Goal: Task Accomplishment & Management: Complete application form

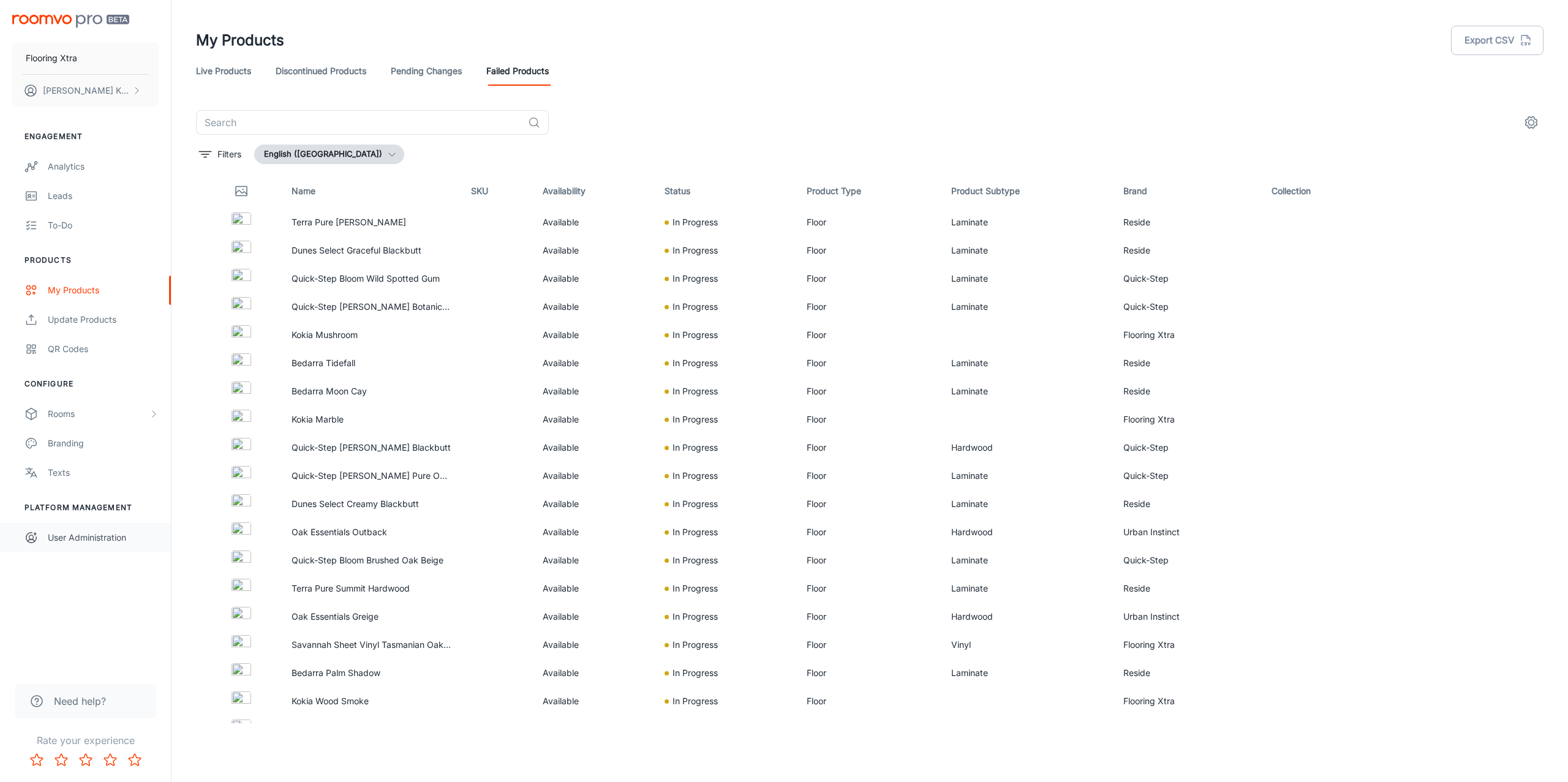
click at [90, 536] on div "User Administration" at bounding box center [103, 537] width 111 height 14
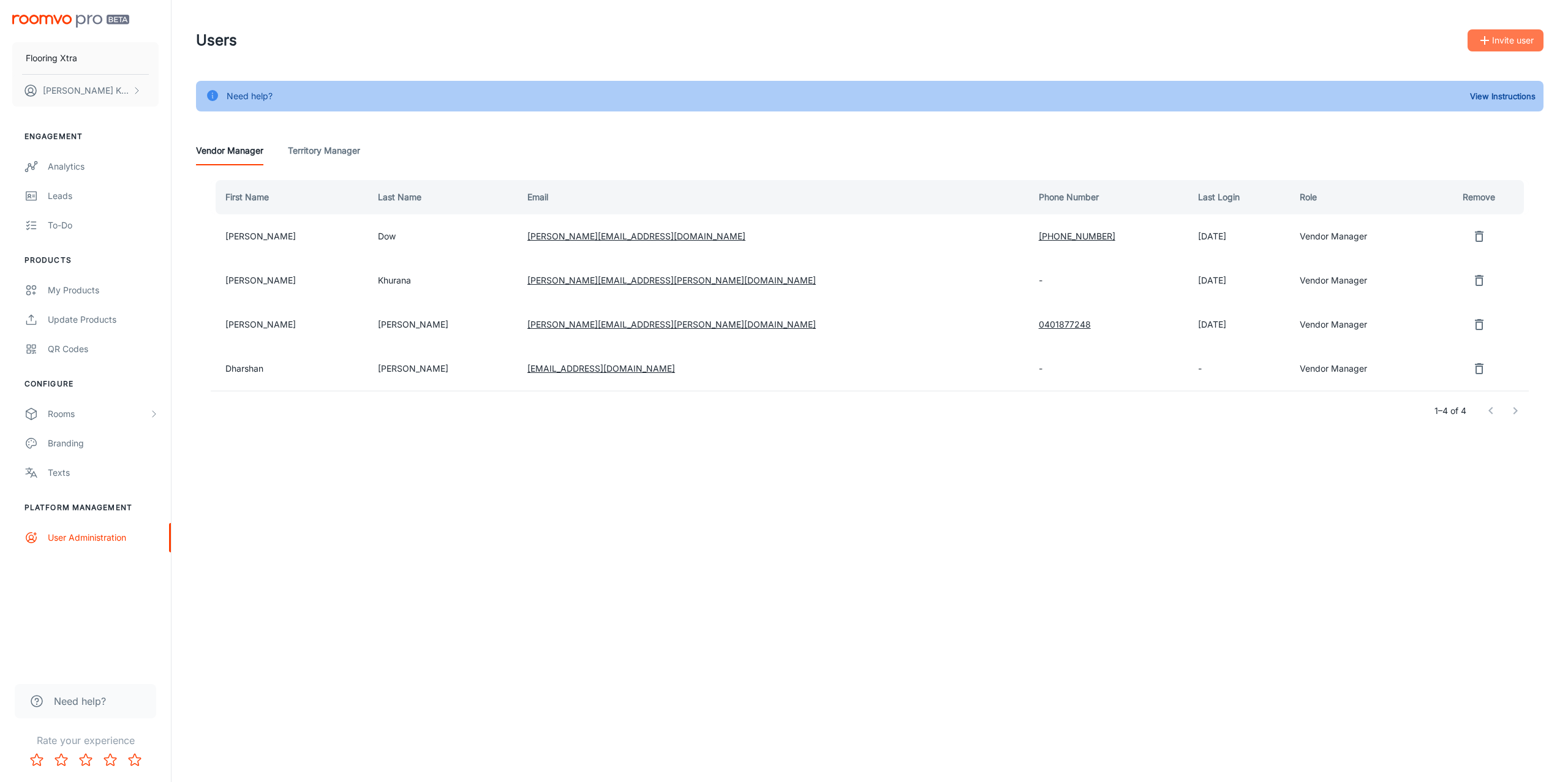
click at [1488, 42] on icon "button" at bounding box center [1484, 41] width 14 height 14
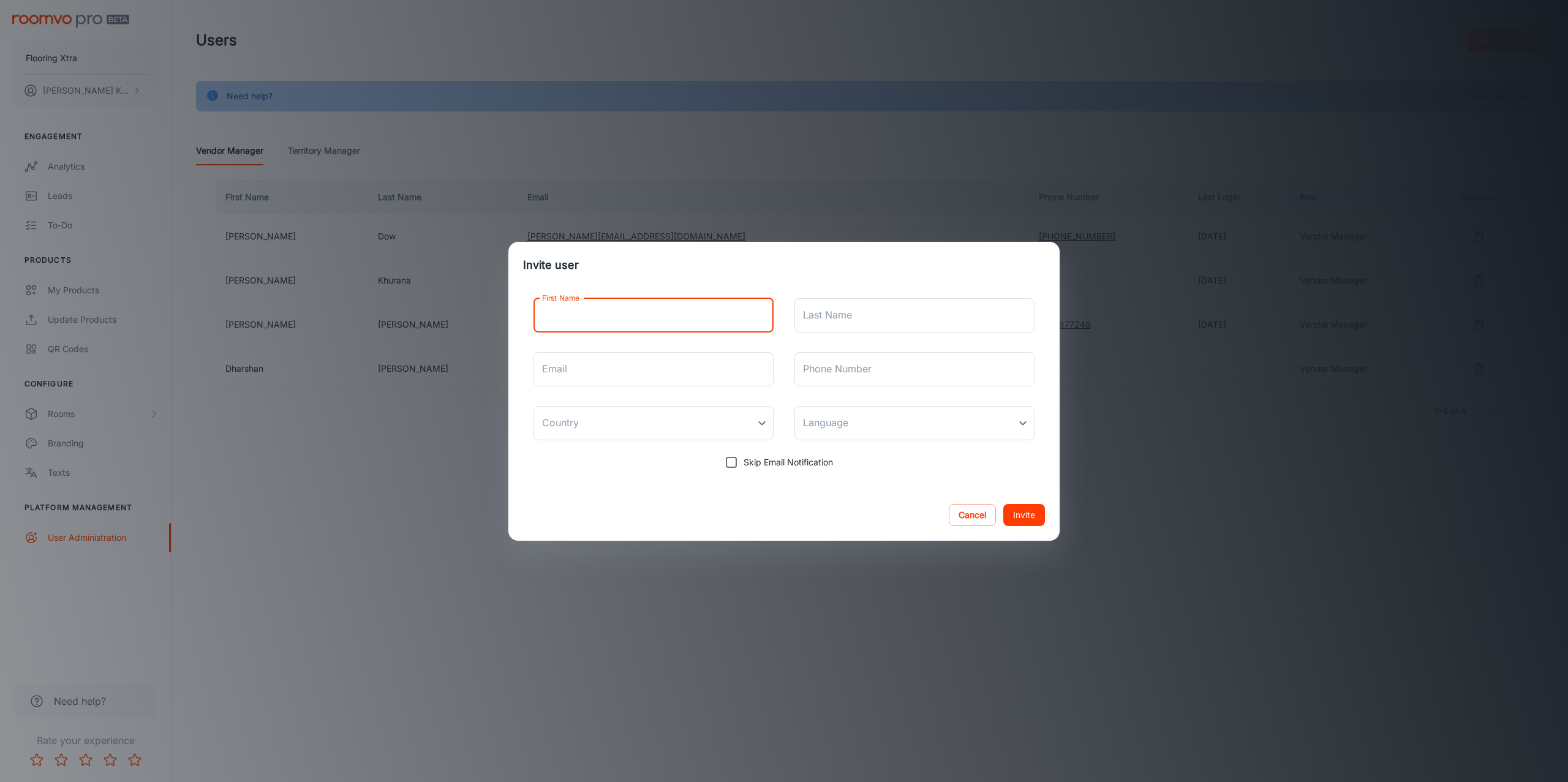
click at [564, 318] on input "First Name" at bounding box center [653, 315] width 240 height 34
paste input "[PERSON_NAME]"
click at [618, 316] on input "[PERSON_NAME]" at bounding box center [653, 315] width 240 height 34
click at [619, 316] on input "[PERSON_NAME]" at bounding box center [653, 315] width 240 height 34
type input "[PERSON_NAME]"
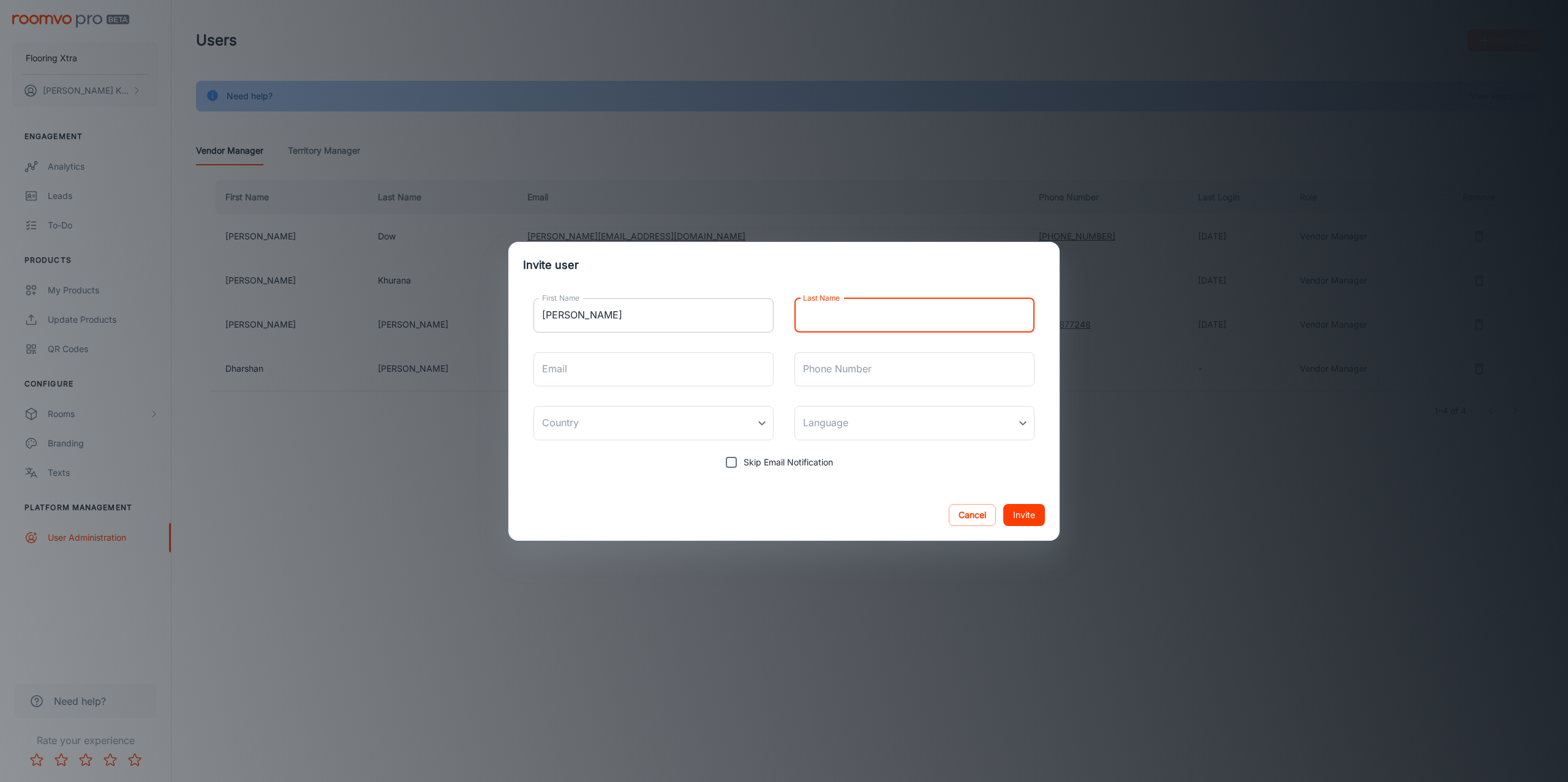
paste input "[PERSON_NAME]"
type input "[PERSON_NAME]"
click at [656, 382] on input "Email" at bounding box center [653, 369] width 240 height 34
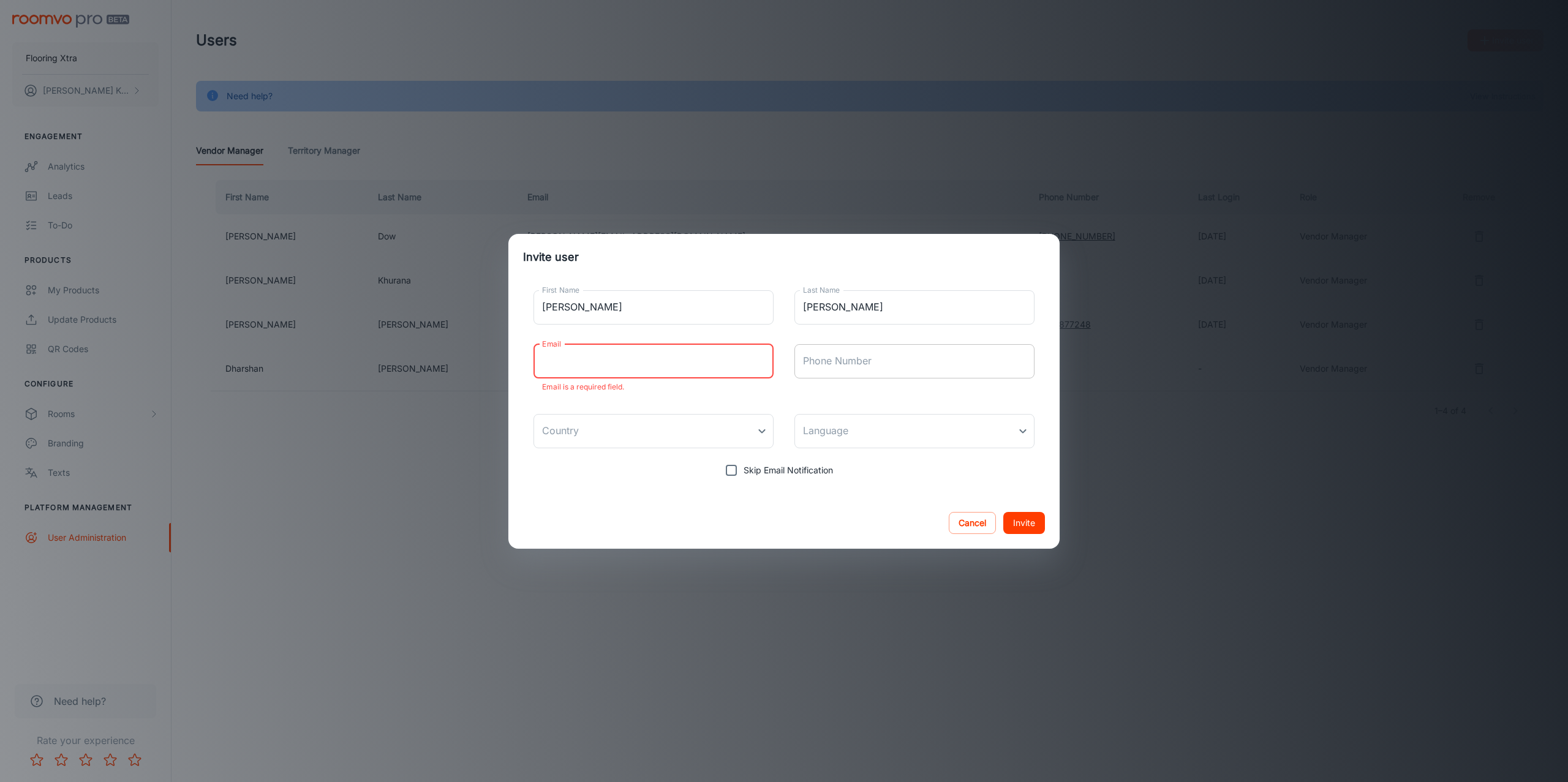
paste input "[PERSON_NAME][EMAIL_ADDRESS][PERSON_NAME][DOMAIN_NAME]"
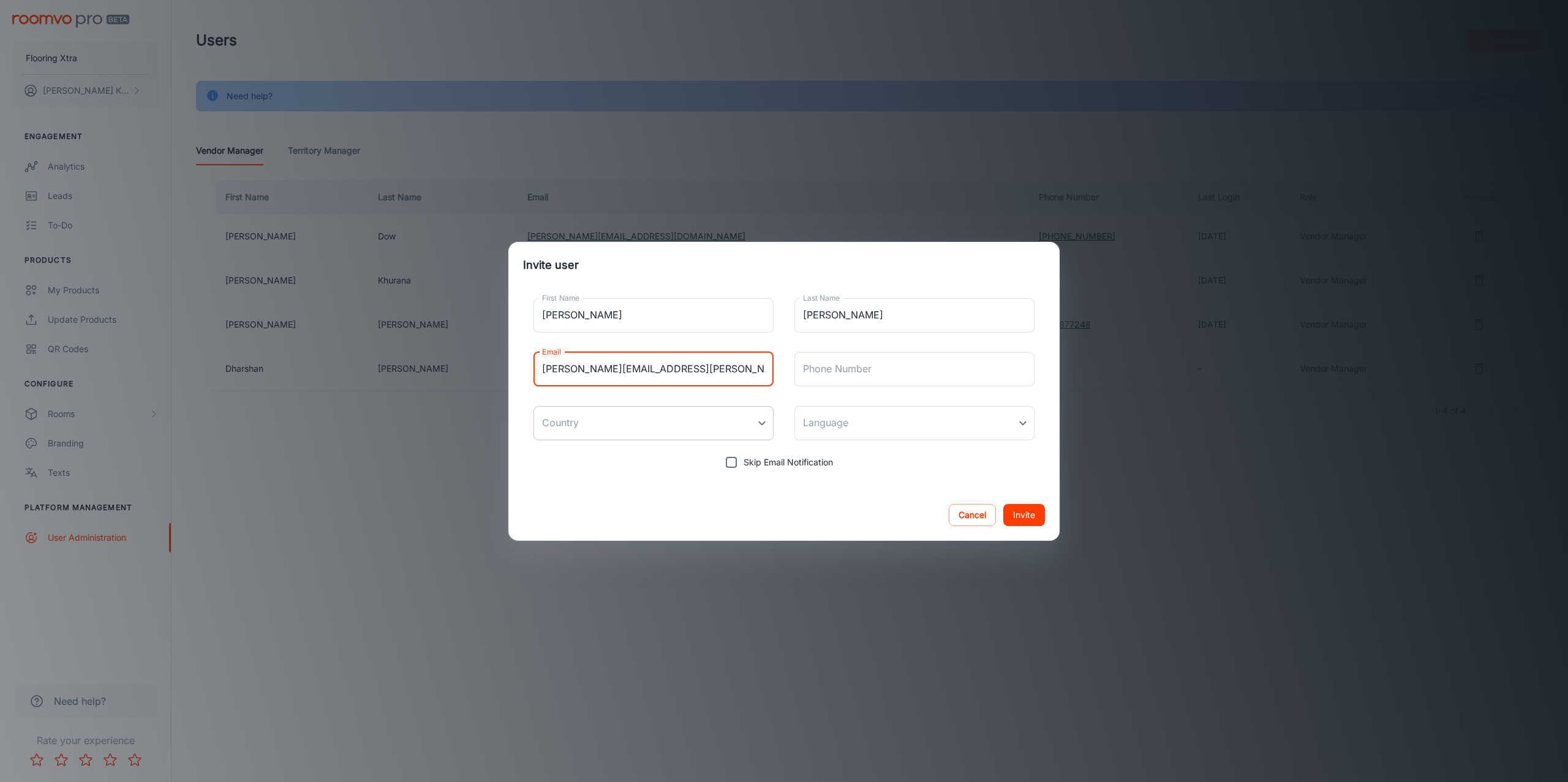
type input "[PERSON_NAME][EMAIL_ADDRESS][PERSON_NAME][DOMAIN_NAME]"
click at [664, 419] on body "Flooring Xtra [PERSON_NAME] Engagement Analytics Leads To-do Products My Produc…" at bounding box center [784, 391] width 1568 height 782
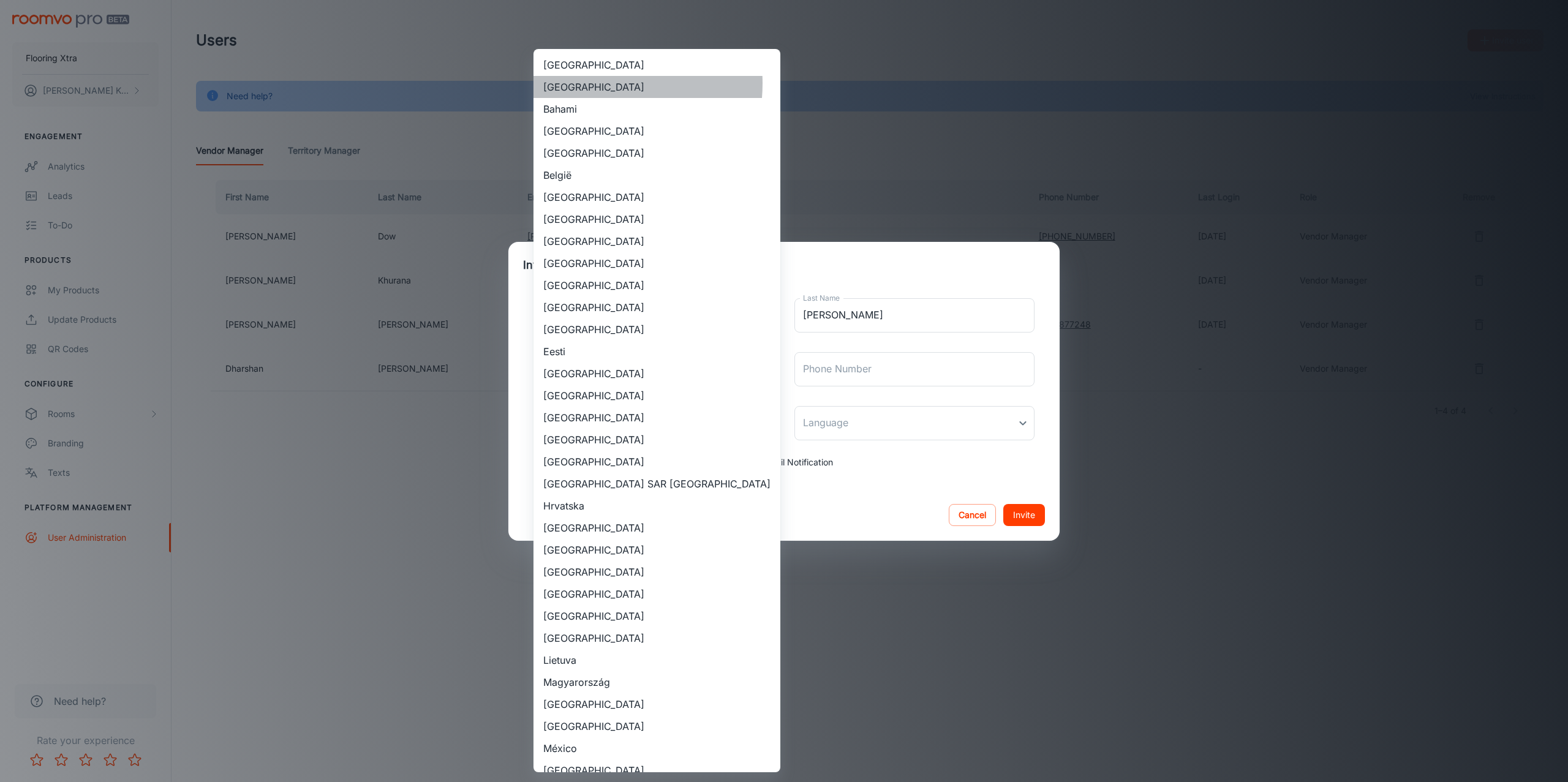
drag, startPoint x: 589, startPoint y: 83, endPoint x: 739, endPoint y: 212, distance: 197.8
click at [589, 84] on li "[GEOGRAPHIC_DATA]" at bounding box center [656, 87] width 247 height 22
type input "[GEOGRAPHIC_DATA]"
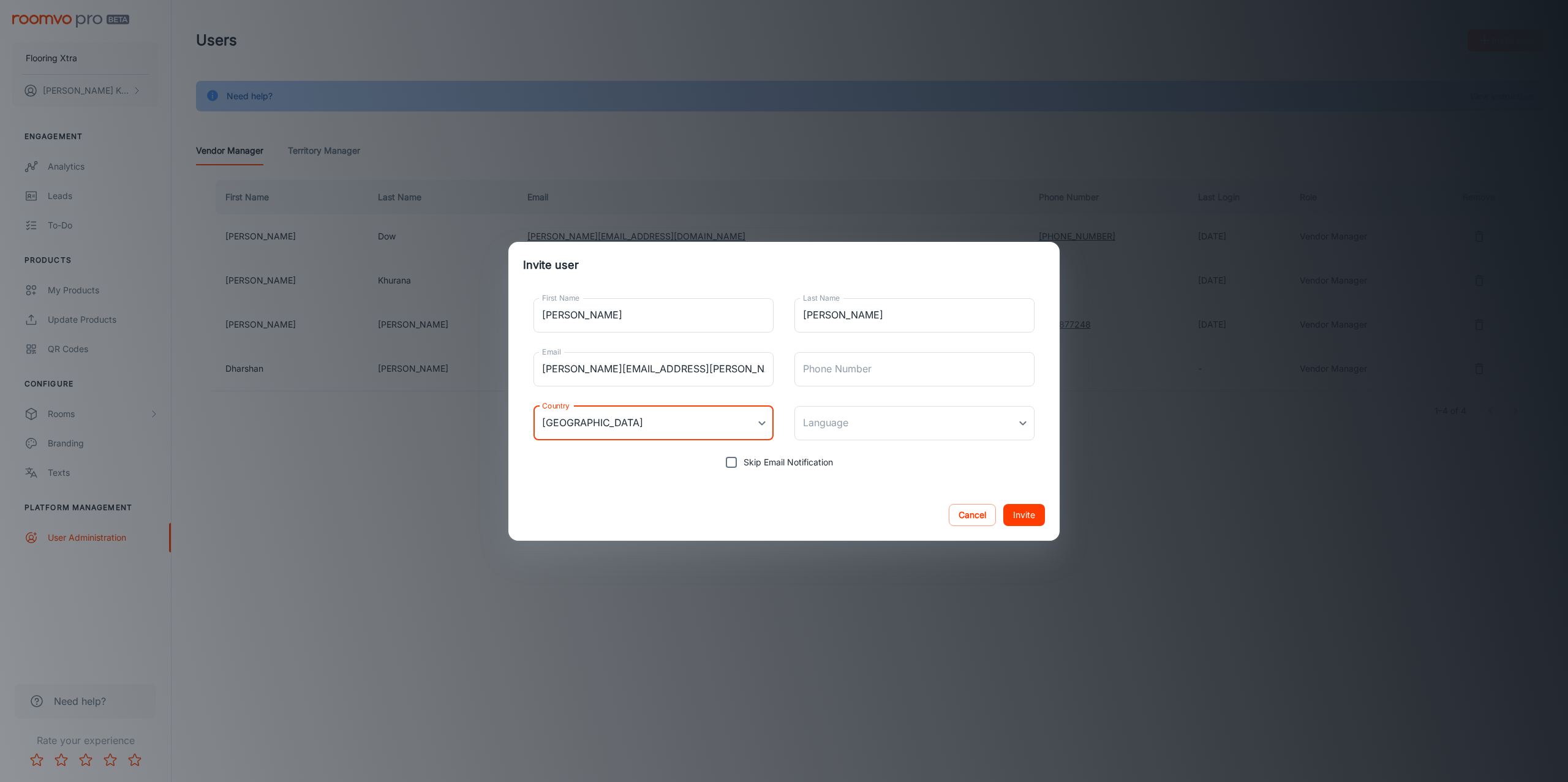
click at [904, 419] on body "Flooring Xtra [PERSON_NAME] Engagement Analytics Leads To-do Products My Produc…" at bounding box center [784, 391] width 1568 height 782
drag, startPoint x: 858, startPoint y: 459, endPoint x: 906, endPoint y: 477, distance: 51.3
click at [860, 460] on li "English" at bounding box center [914, 456] width 240 height 22
type input "en-au"
click at [1032, 512] on button "Invite" at bounding box center [1024, 515] width 42 height 22
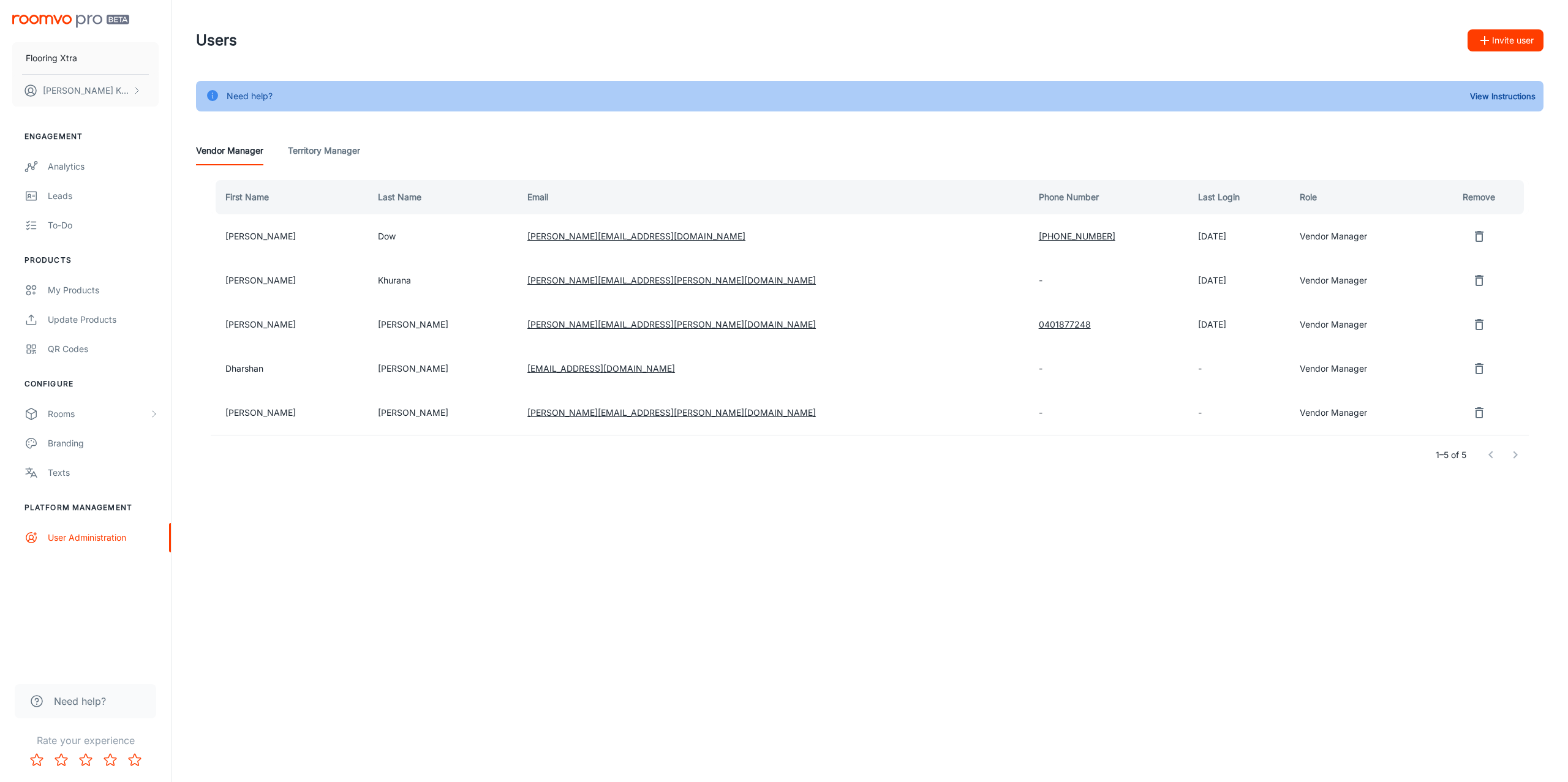
click at [817, 532] on div "Users Invite user Need help? View Instructions Vendor Manager Territory Manager…" at bounding box center [870, 269] width 1397 height 538
